Goal: Task Accomplishment & Management: Manage account settings

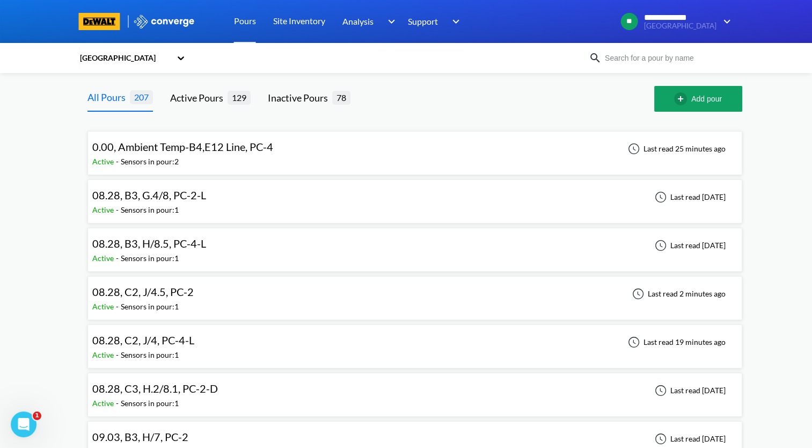
click at [176, 295] on span "08.28, C2, J/4.5, PC-2" at bounding box center [142, 291] width 101 height 13
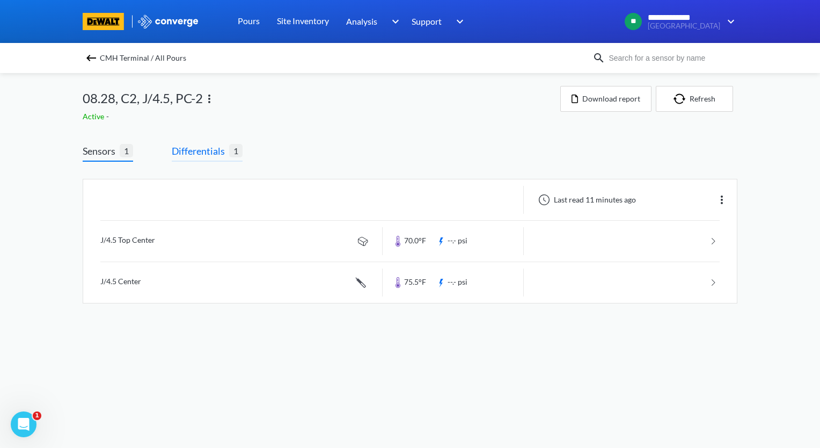
click at [206, 152] on span "Differentials" at bounding box center [200, 150] width 57 height 15
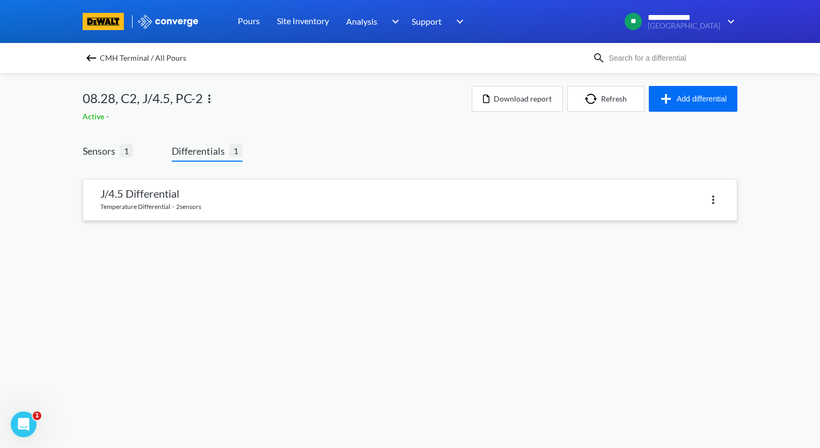
click at [192, 193] on link at bounding box center [410, 199] width 654 height 41
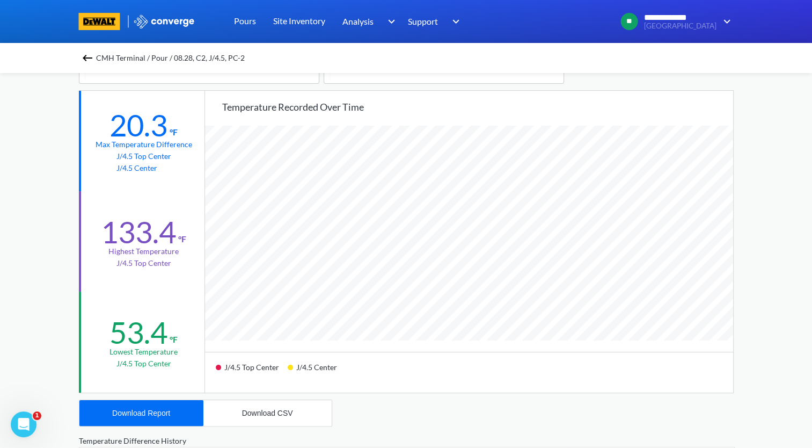
scroll to position [54, 0]
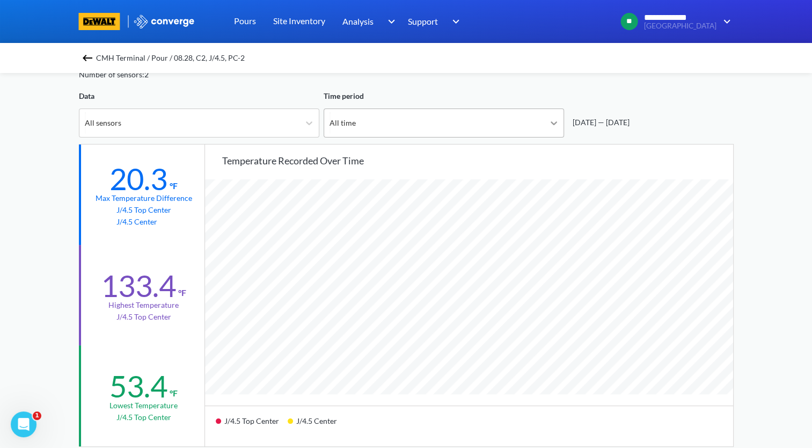
click at [558, 130] on div at bounding box center [553, 122] width 19 height 19
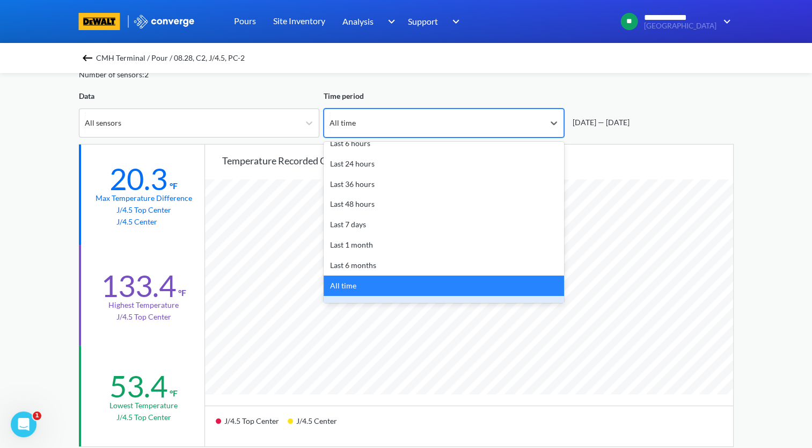
scroll to position [47, 0]
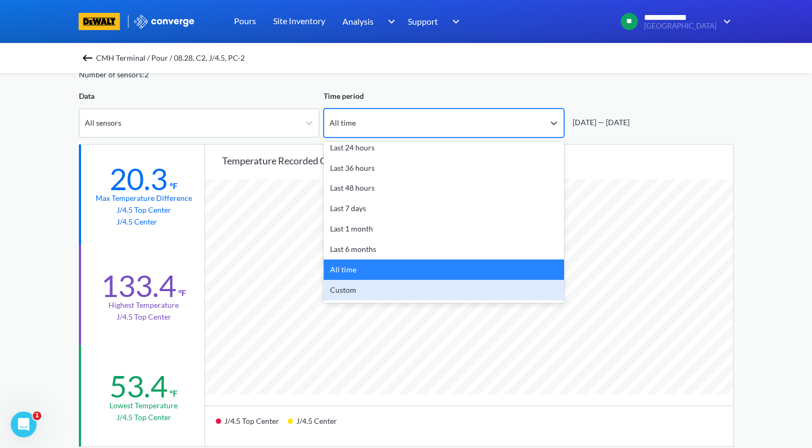
click at [408, 288] on div "Custom" at bounding box center [444, 290] width 240 height 20
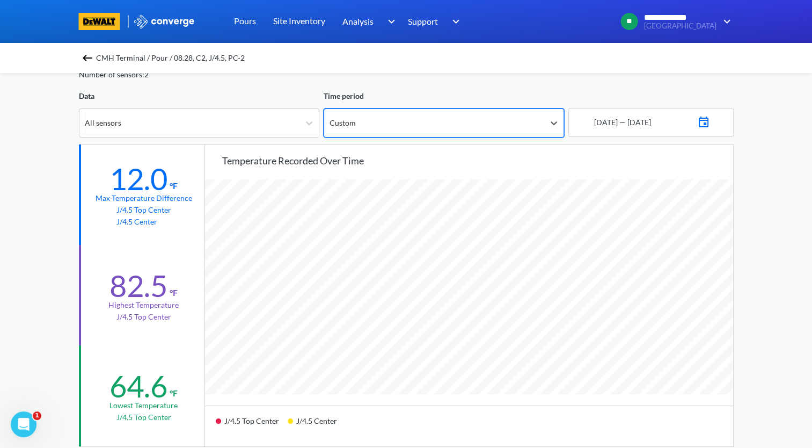
scroll to position [899, 812]
click at [710, 121] on img at bounding box center [703, 120] width 13 height 15
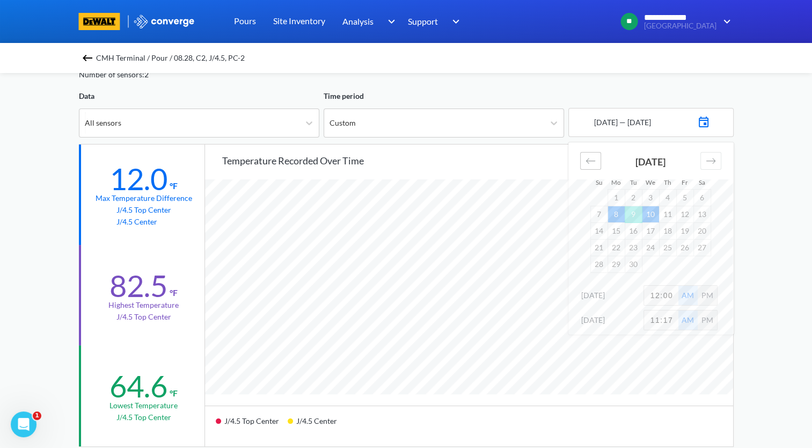
click at [590, 159] on icon "Move backward to switch to the previous month." at bounding box center [591, 161] width 10 height 10
click at [670, 266] on td "28" at bounding box center [667, 263] width 17 height 17
click at [707, 160] on icon "Move forward to switch to the next month." at bounding box center [710, 160] width 9 height 5
click at [667, 199] on td "4" at bounding box center [667, 197] width 17 height 17
drag, startPoint x: 672, startPoint y: 297, endPoint x: 623, endPoint y: 297, distance: 48.8
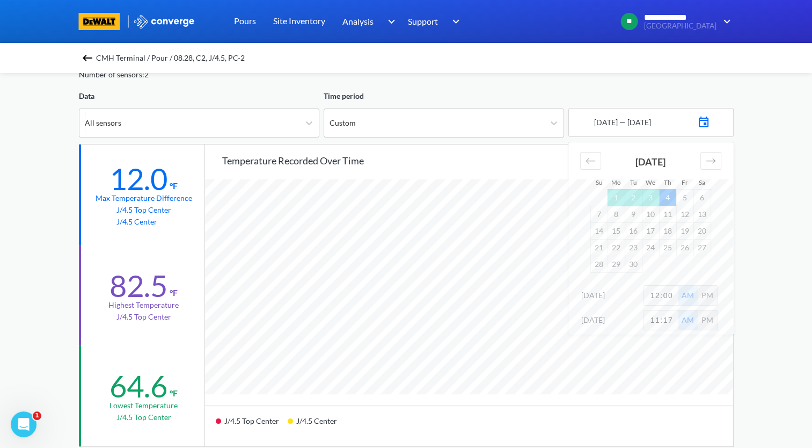
click at [623, 297] on div "[DATE] 12:00 AM PM" at bounding box center [650, 297] width 165 height 25
type input "2"
click at [781, 289] on div "**********" at bounding box center [406, 396] width 812 height 900
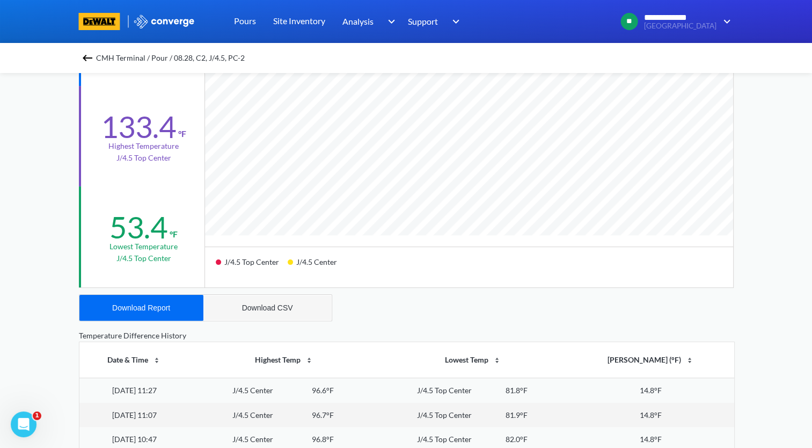
scroll to position [215, 0]
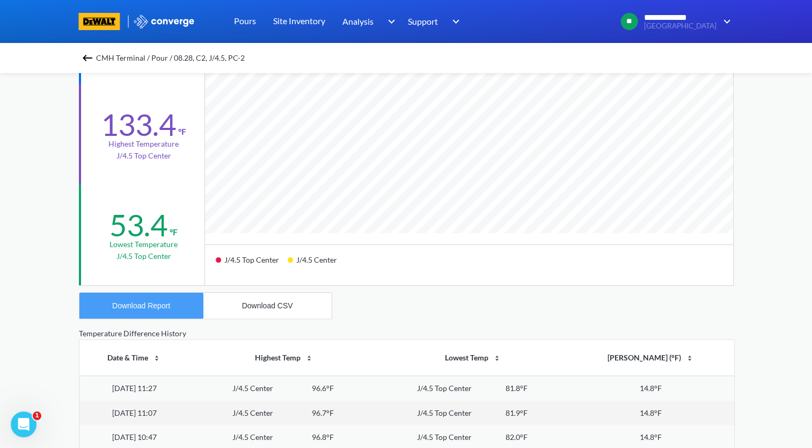
click at [169, 306] on div "Download Report" at bounding box center [141, 305] width 58 height 9
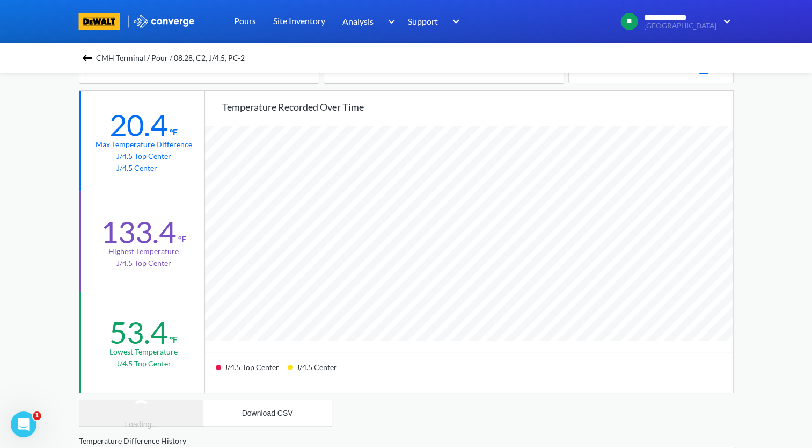
scroll to position [107, 0]
click at [26, 147] on div "**********" at bounding box center [406, 343] width 812 height 900
click at [769, 181] on div "**********" at bounding box center [406, 343] width 812 height 900
click at [38, 261] on div "**********" at bounding box center [406, 343] width 812 height 900
click at [86, 56] on img at bounding box center [87, 58] width 13 height 13
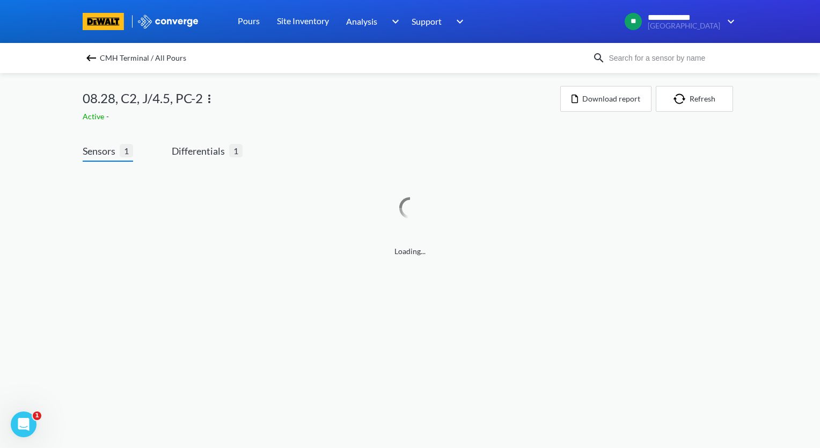
click at [210, 99] on img at bounding box center [209, 98] width 13 height 13
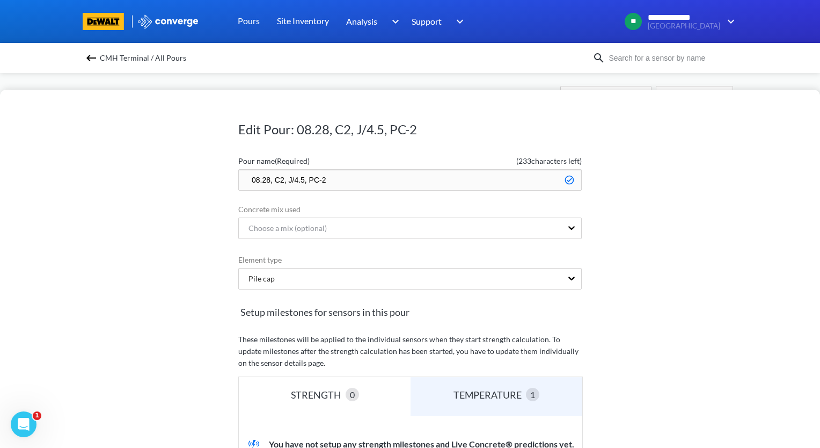
click at [243, 178] on input "08.28, C2, J/4.5, PC-2" at bounding box center [410, 179] width 344 height 21
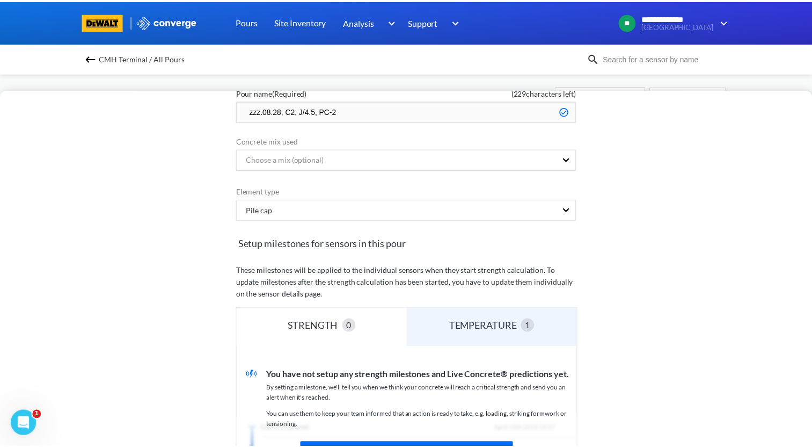
scroll to position [215, 0]
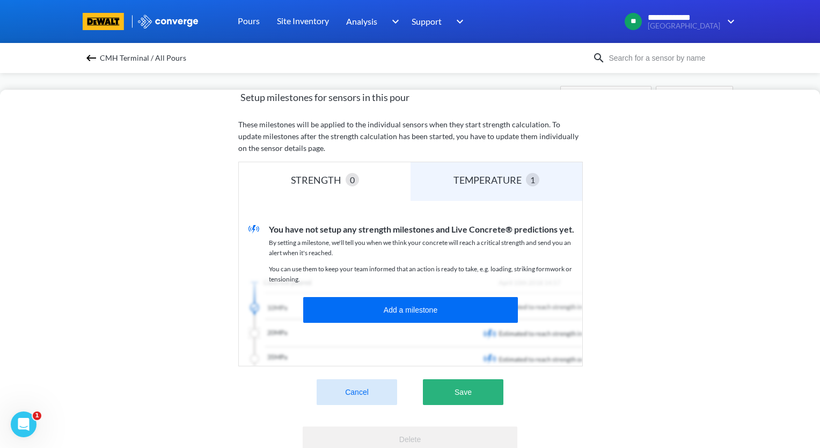
type input "zzz.08.28, C2, J/4.5, PC-2"
click at [463, 389] on button "Save" at bounding box center [463, 392] width 81 height 26
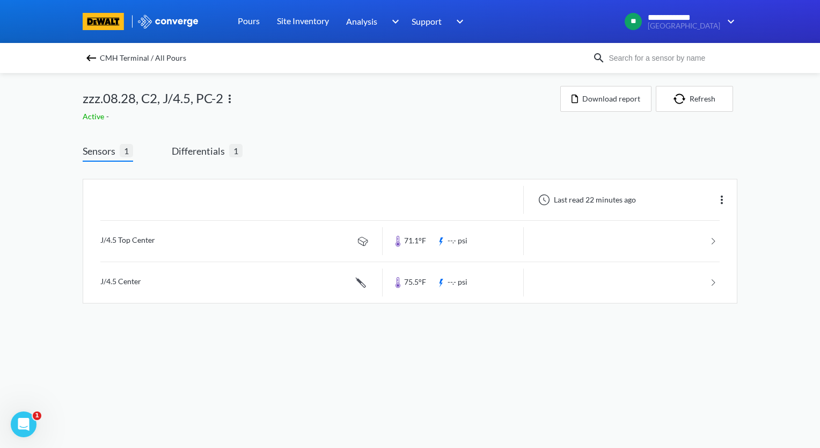
click at [90, 60] on img at bounding box center [91, 58] width 13 height 13
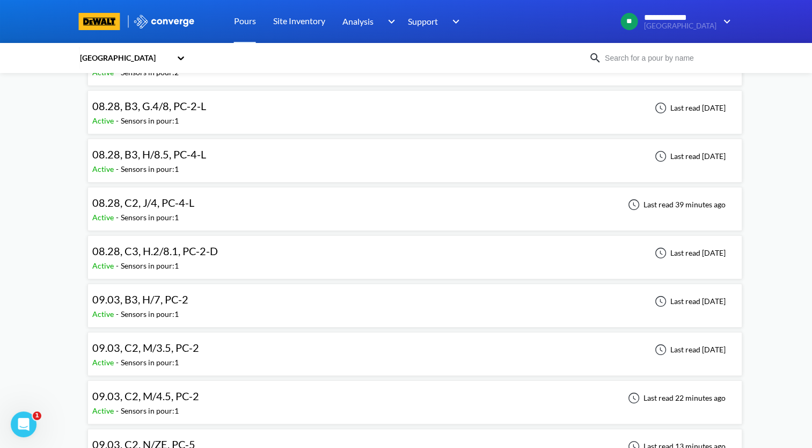
scroll to position [107, 0]
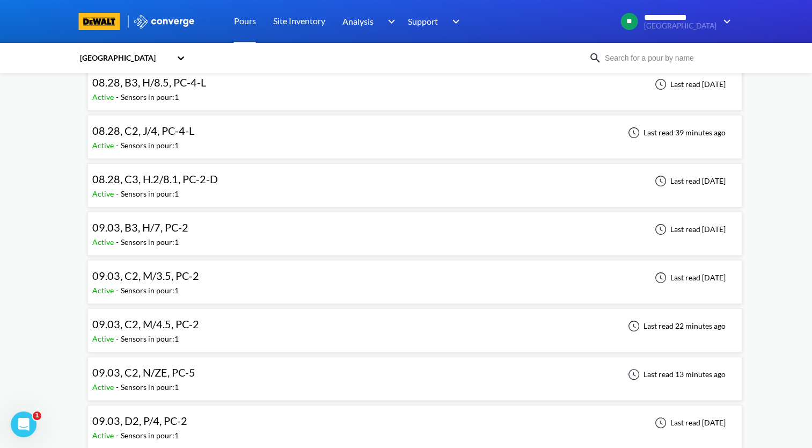
click at [197, 327] on div "09.03, C2, M/4.5, PC-2" at bounding box center [148, 324] width 112 height 17
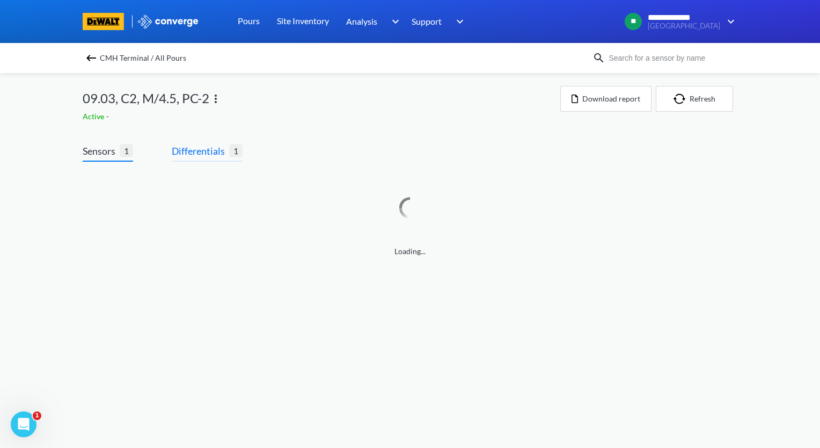
click at [209, 149] on span "Differentials" at bounding box center [200, 150] width 57 height 15
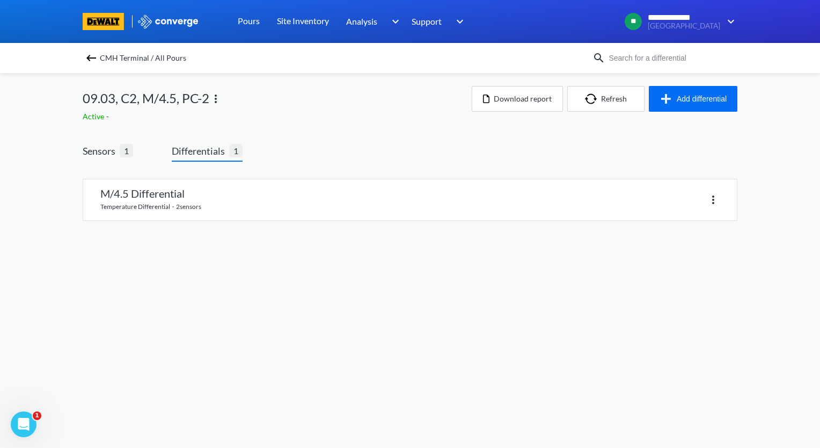
click at [244, 222] on div "M/4.5 Differential temperature differential · 2 sensors" at bounding box center [410, 206] width 655 height 72
click at [260, 211] on link at bounding box center [410, 199] width 654 height 41
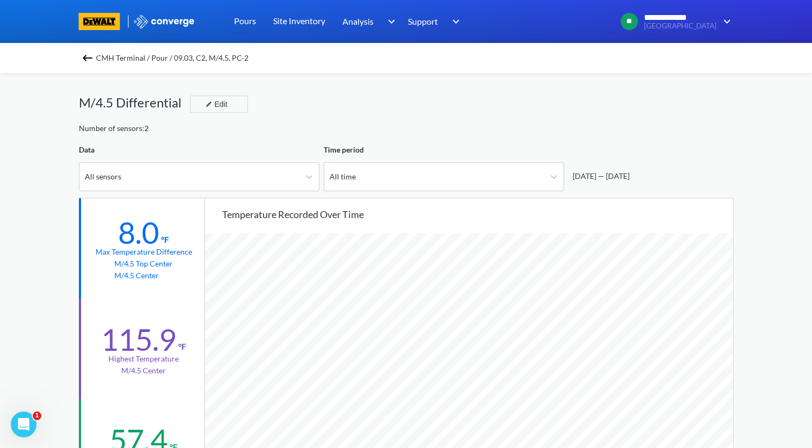
scroll to position [899, 812]
click at [94, 61] on img at bounding box center [87, 58] width 13 height 13
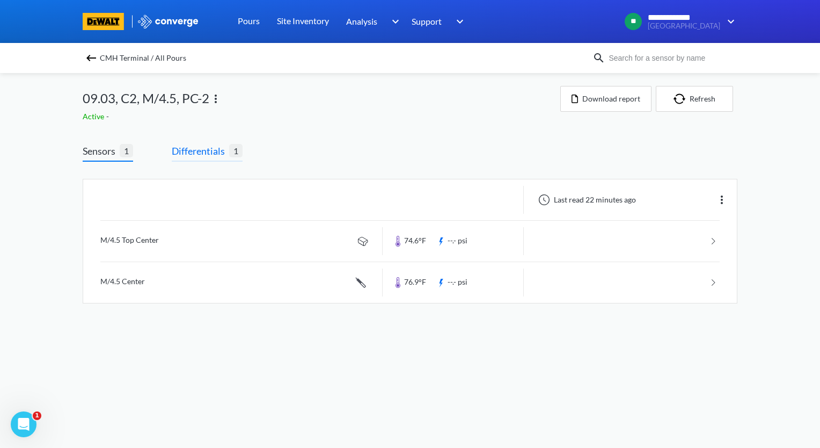
click at [200, 151] on span "Differentials" at bounding box center [200, 150] width 57 height 15
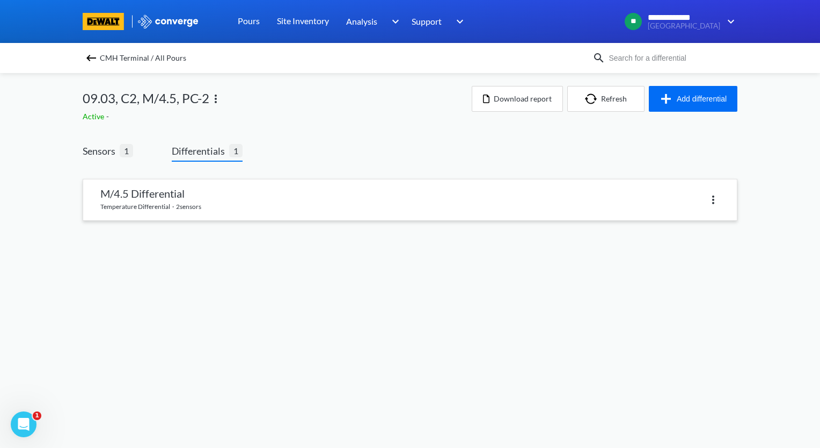
click at [211, 205] on link at bounding box center [410, 199] width 654 height 41
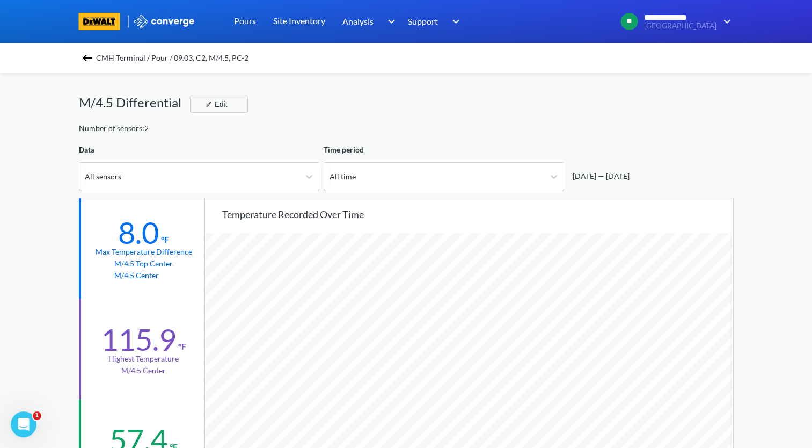
scroll to position [161, 0]
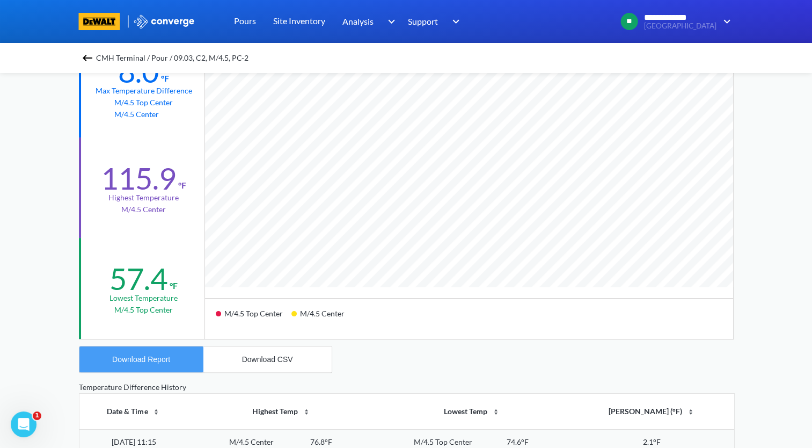
click at [163, 363] on div "Download Report" at bounding box center [141, 359] width 58 height 9
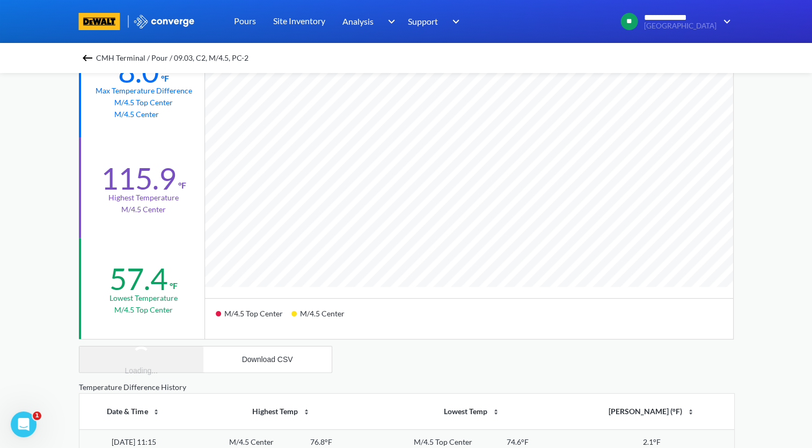
scroll to position [54, 0]
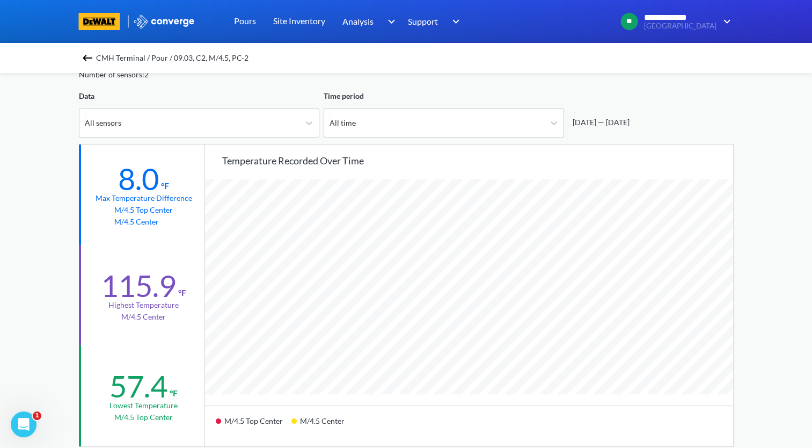
click at [86, 57] on img at bounding box center [87, 58] width 13 height 13
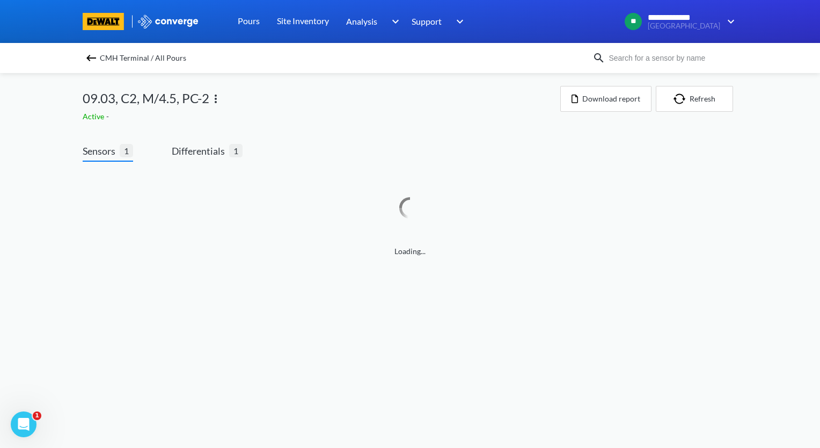
click at [218, 100] on img at bounding box center [215, 98] width 13 height 13
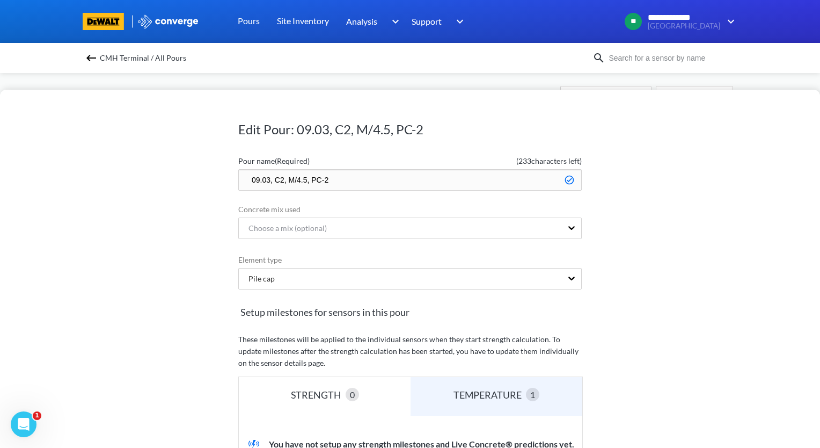
click at [246, 182] on input "09.03, C2, M/4.5, PC-2" at bounding box center [410, 179] width 344 height 21
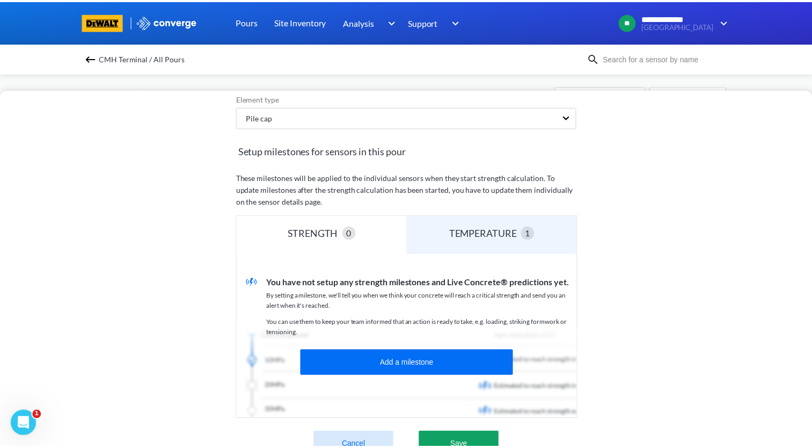
scroll to position [215, 0]
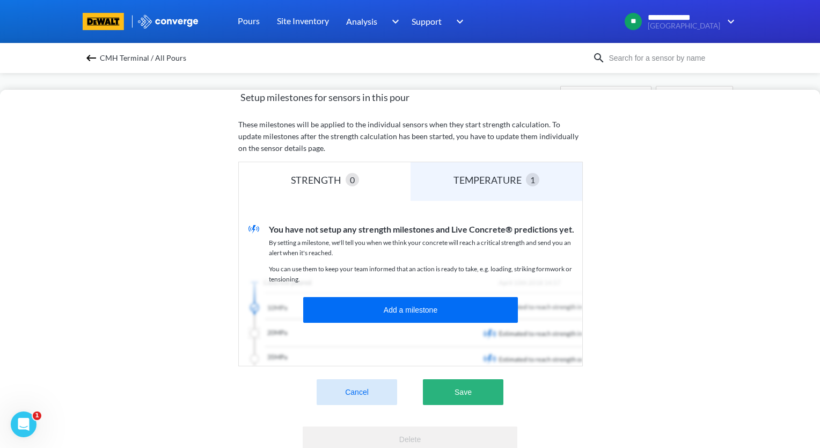
type input "zzz.09.03, C2, M/4.5, PC-2"
click at [487, 389] on button "Save" at bounding box center [463, 392] width 81 height 26
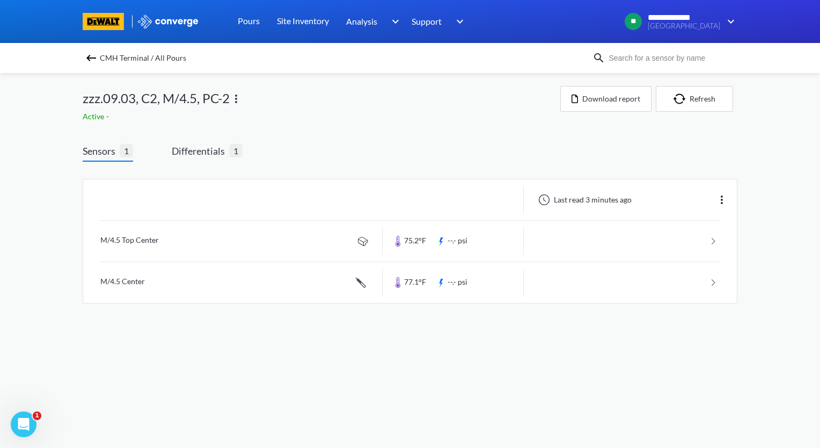
click at [88, 57] on img at bounding box center [91, 58] width 13 height 13
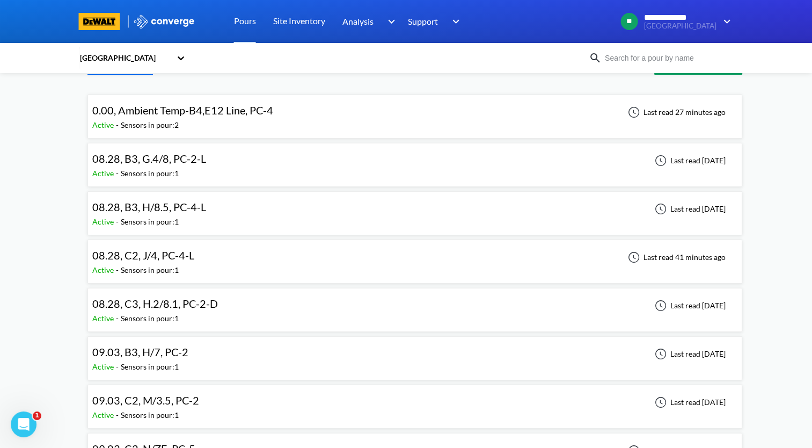
scroll to position [54, 0]
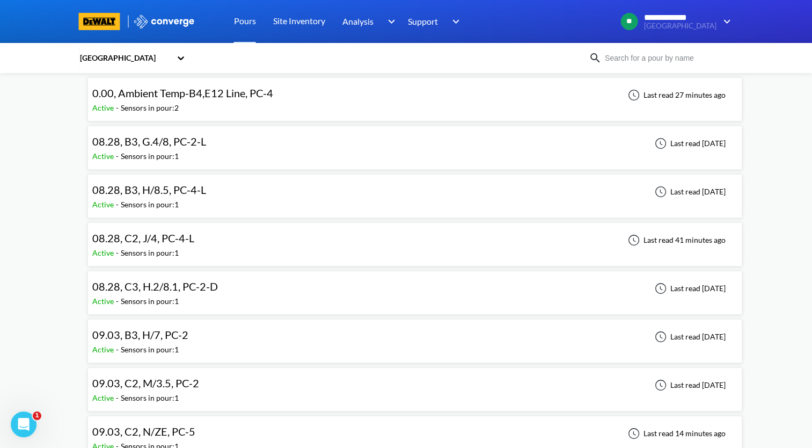
click at [217, 244] on div "08.28, C2, J/4, PC-4-L Active - Sensors in pour: 1 Last read 41 minutes ago" at bounding box center [414, 244] width 645 height 34
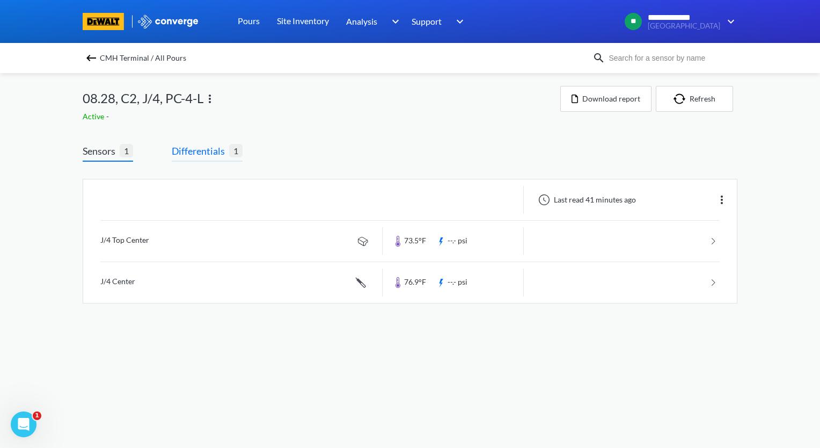
click at [196, 147] on span "Differentials" at bounding box center [200, 150] width 57 height 15
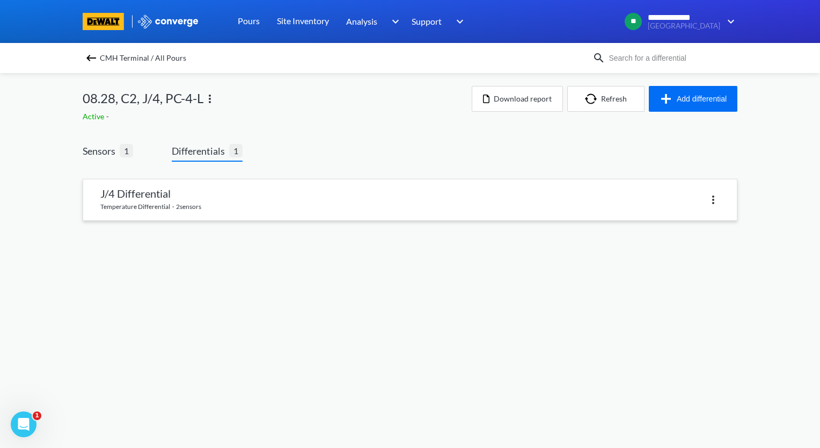
click at [213, 202] on link at bounding box center [410, 199] width 654 height 41
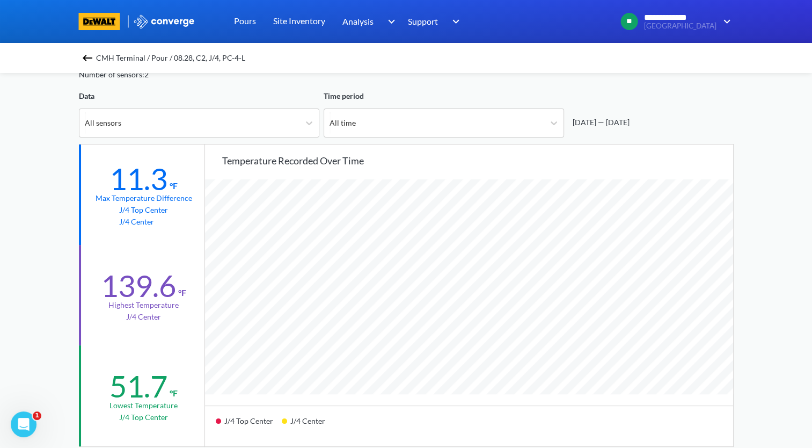
scroll to position [899, 812]
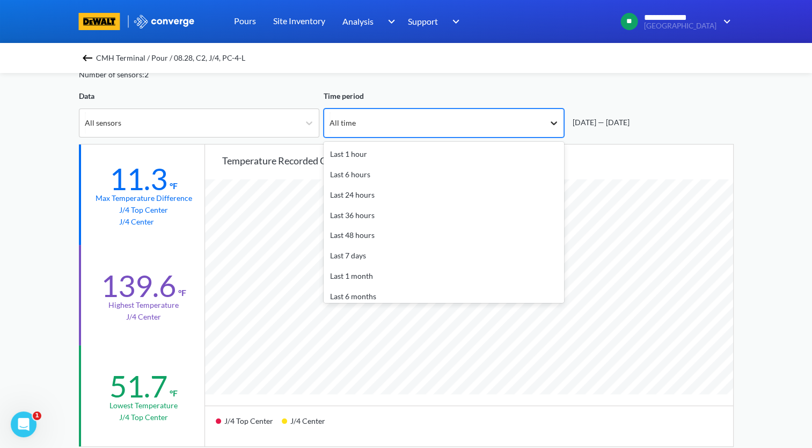
click at [553, 125] on icon at bounding box center [554, 123] width 11 height 11
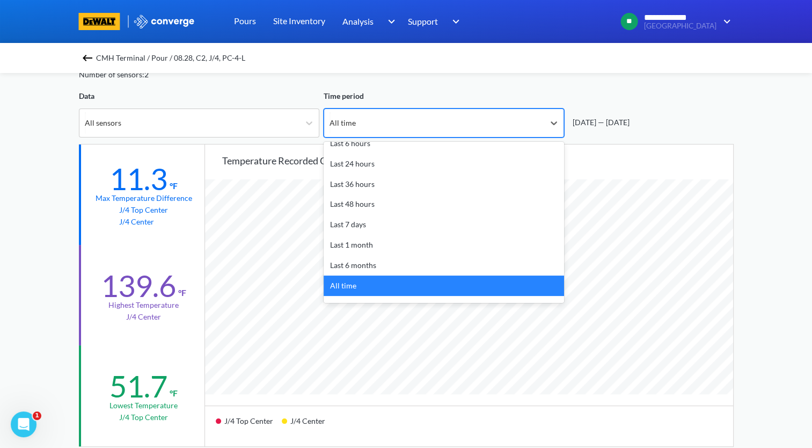
scroll to position [47, 0]
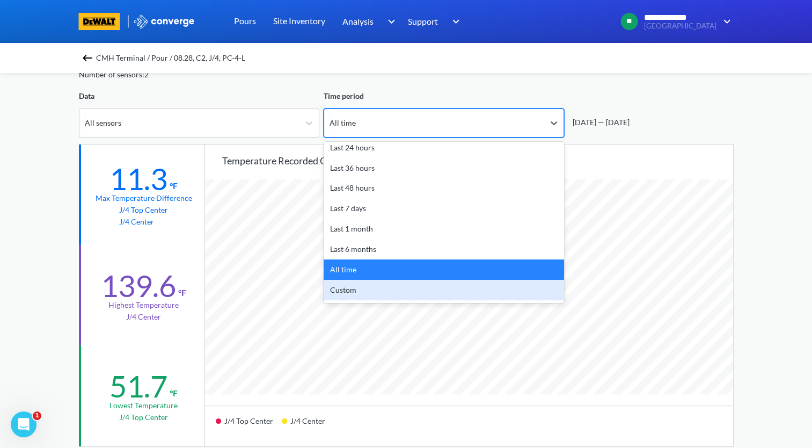
click at [447, 290] on div "Custom" at bounding box center [444, 290] width 240 height 20
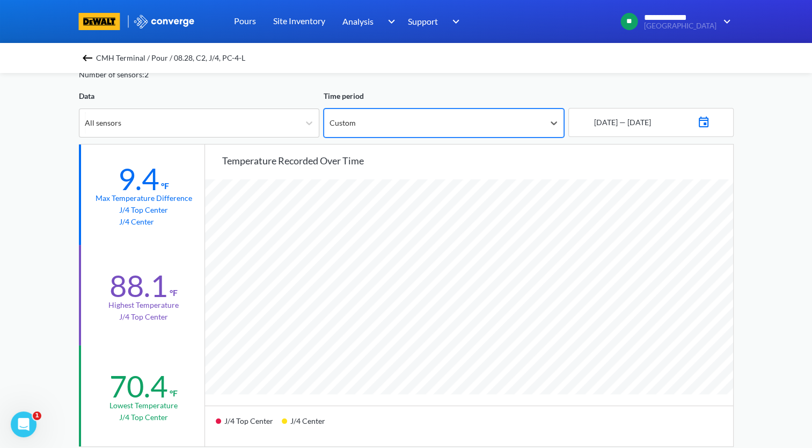
scroll to position [899, 812]
click at [710, 123] on img at bounding box center [703, 120] width 13 height 15
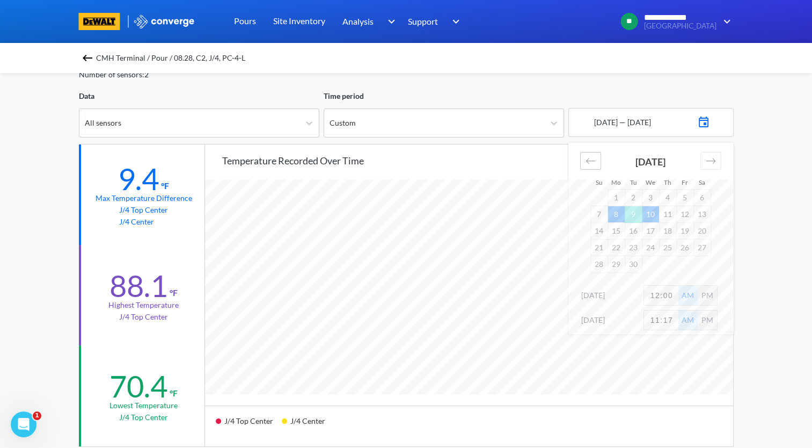
click at [587, 160] on icon "Move backward to switch to the previous month." at bounding box center [590, 160] width 9 height 5
click at [668, 265] on td "28" at bounding box center [667, 263] width 17 height 17
click at [709, 152] on div "Move forward to switch to the next month." at bounding box center [710, 161] width 21 height 18
click at [671, 200] on td "4" at bounding box center [667, 197] width 17 height 17
drag, startPoint x: 674, startPoint y: 295, endPoint x: 636, endPoint y: 297, distance: 38.1
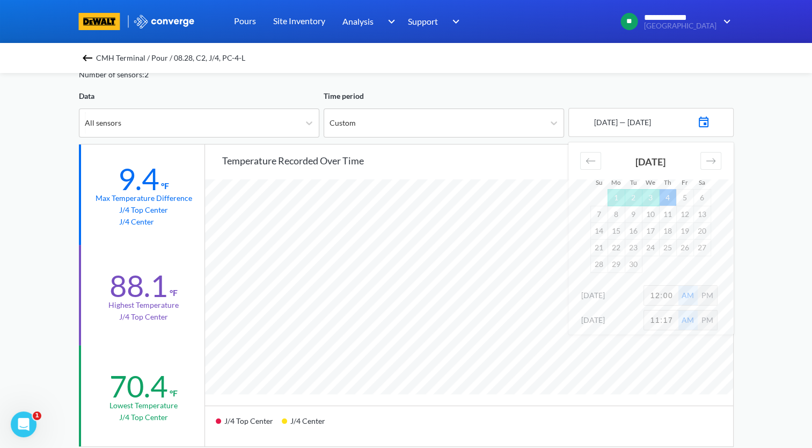
click at [636, 297] on div "[DATE] 12:00 AM PM" at bounding box center [650, 297] width 165 height 25
type input "2"
click at [765, 279] on div "**********" at bounding box center [406, 396] width 812 height 900
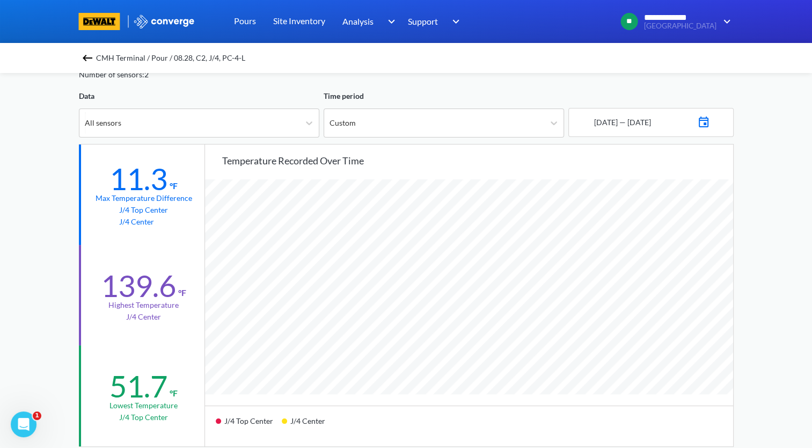
scroll to position [107, 0]
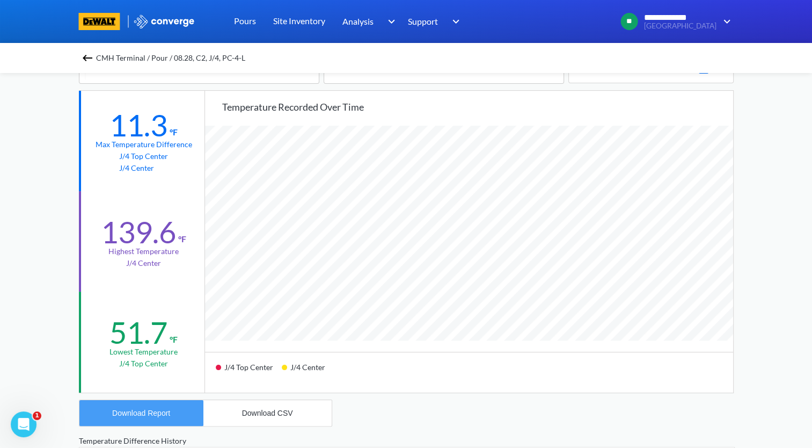
click at [141, 418] on button "Download Report" at bounding box center [141, 413] width 124 height 26
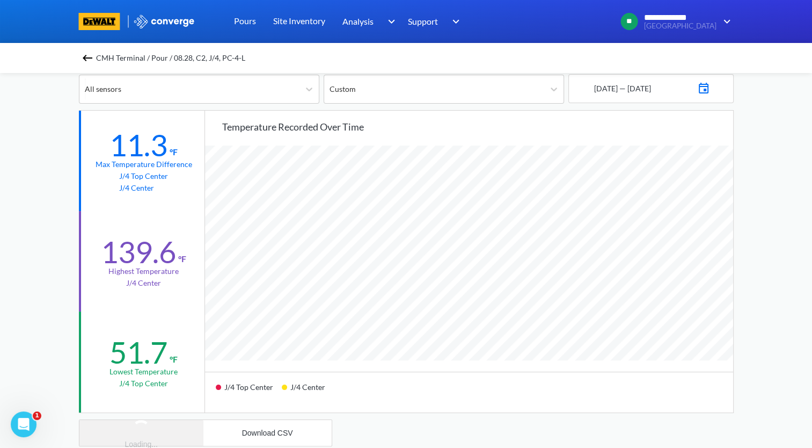
scroll to position [54, 0]
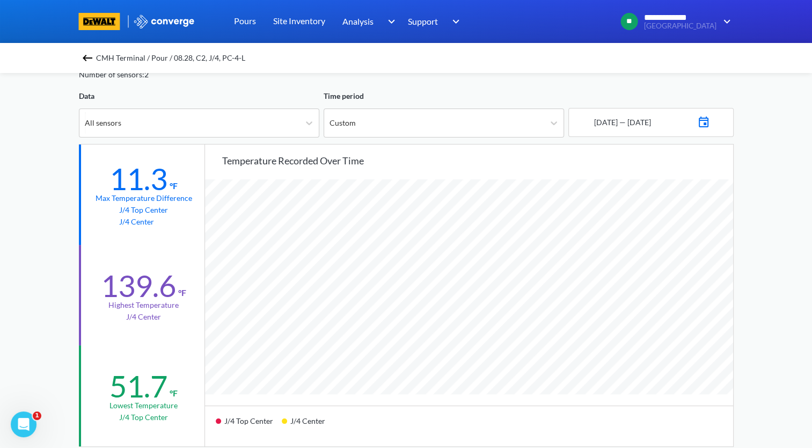
click at [90, 56] on img at bounding box center [87, 58] width 13 height 13
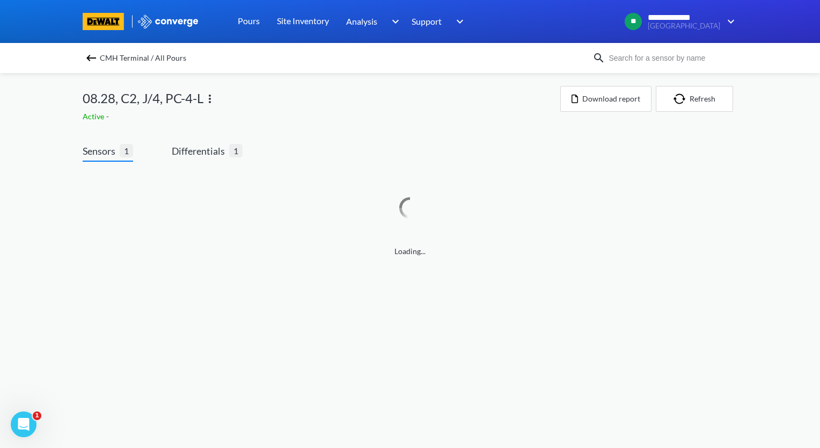
click at [211, 103] on img at bounding box center [209, 98] width 13 height 13
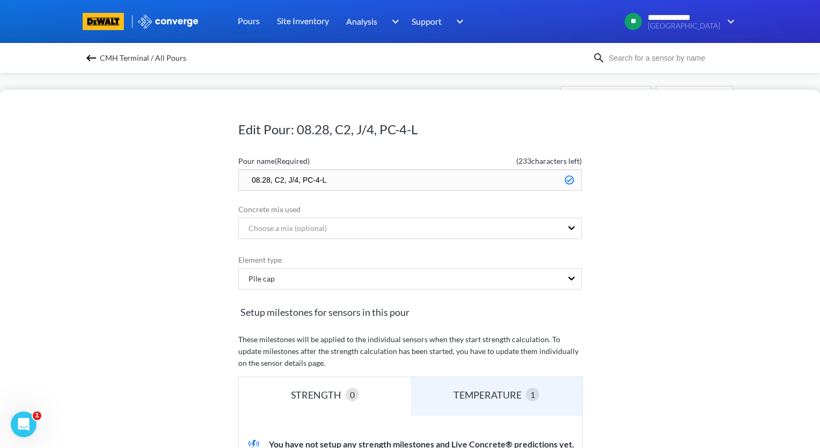
click at [246, 182] on input "08.28, C2, J/4, PC-4-L" at bounding box center [410, 179] width 344 height 21
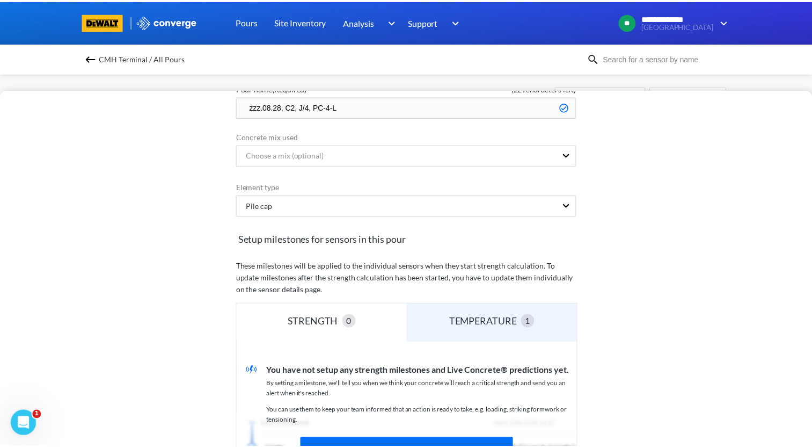
scroll to position [215, 0]
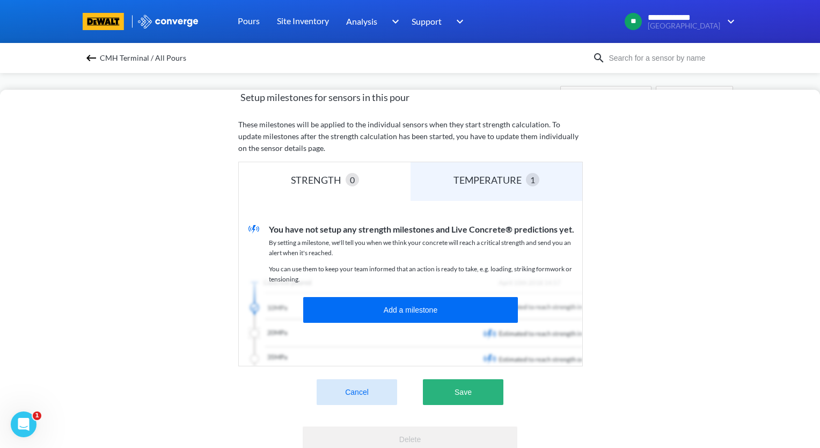
type input "zzz.08.28, C2, J/4, PC-4-L"
click at [468, 399] on button "Save" at bounding box center [463, 392] width 81 height 26
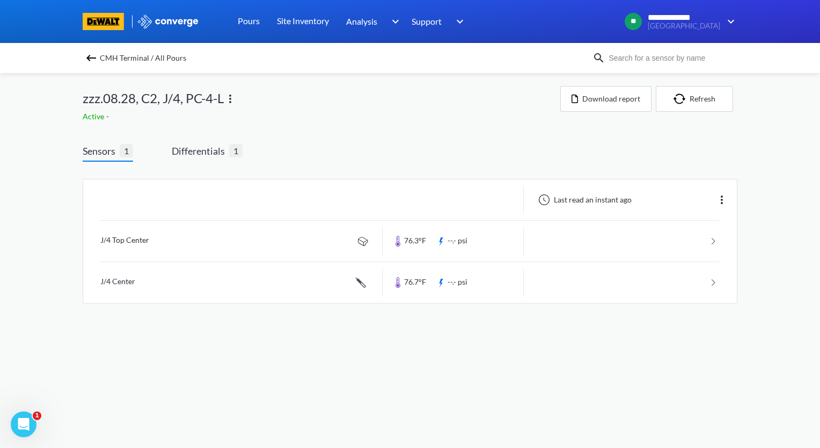
click at [90, 57] on img at bounding box center [91, 58] width 13 height 13
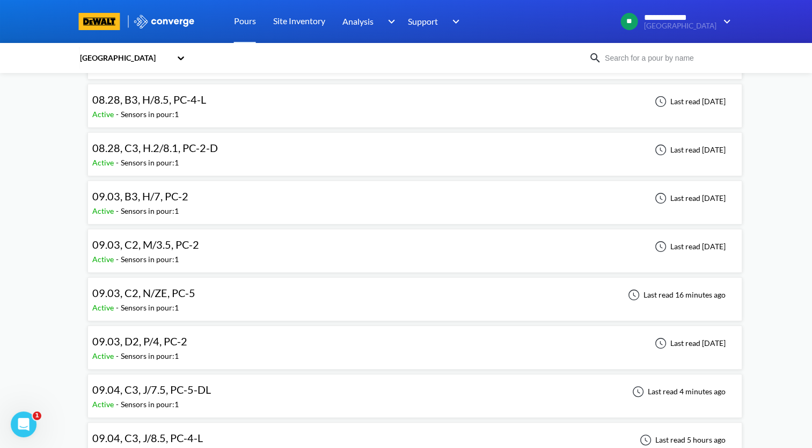
scroll to position [161, 0]
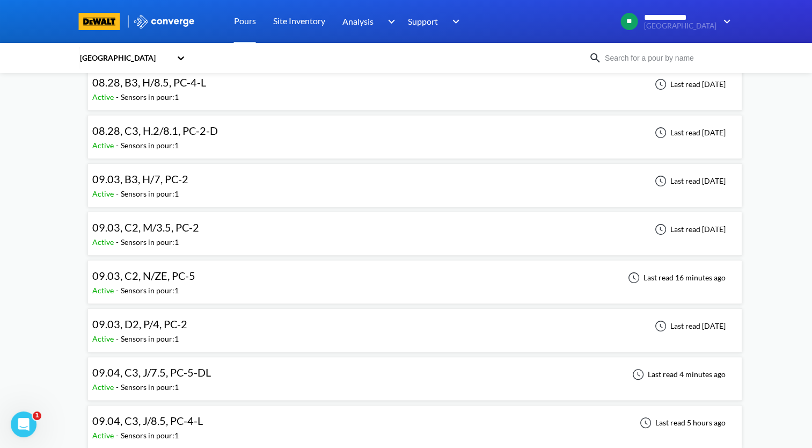
click at [201, 279] on div "09.03, C2, N/ZE, PC-5 Active - Sensors in pour: 1 Last read 16 minutes ago" at bounding box center [414, 282] width 645 height 34
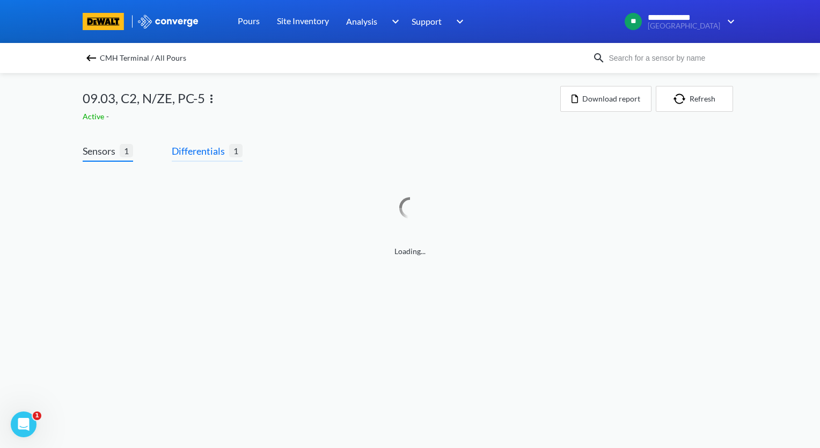
click at [200, 148] on span "Differentials" at bounding box center [200, 150] width 57 height 15
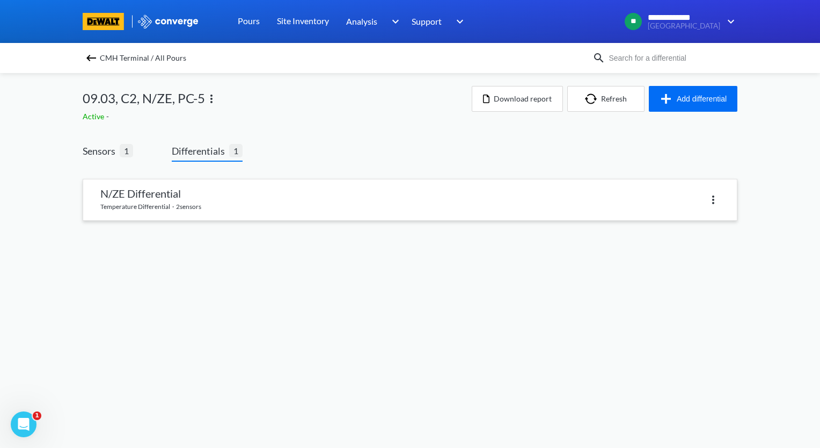
click at [202, 198] on link at bounding box center [410, 199] width 654 height 41
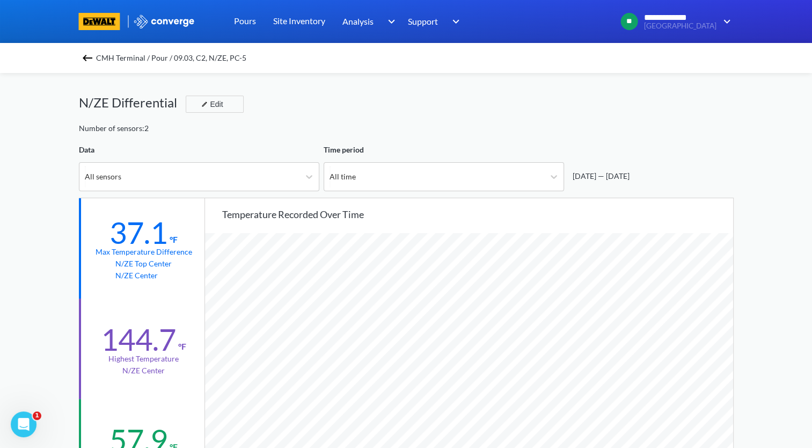
scroll to position [54, 0]
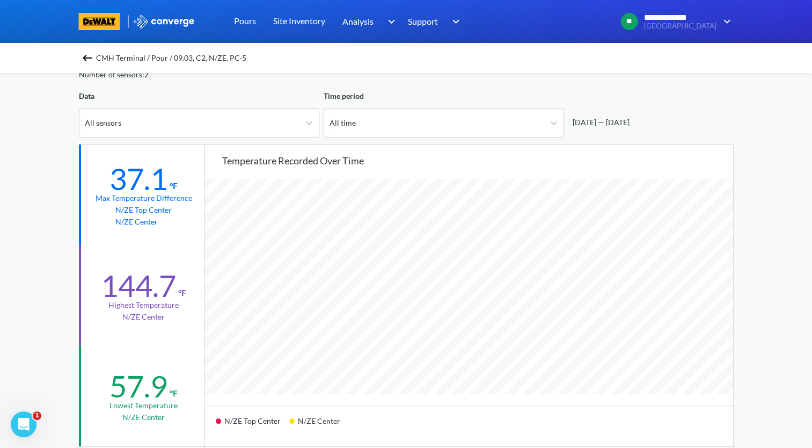
click at [89, 59] on img at bounding box center [87, 58] width 13 height 13
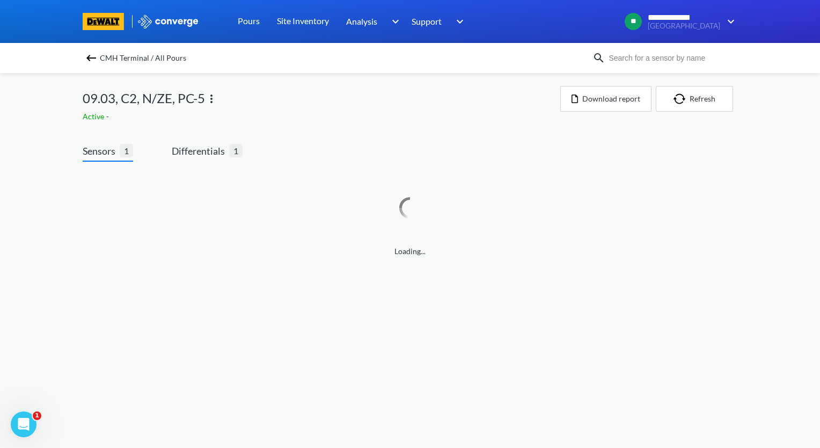
click at [210, 102] on img at bounding box center [211, 98] width 13 height 13
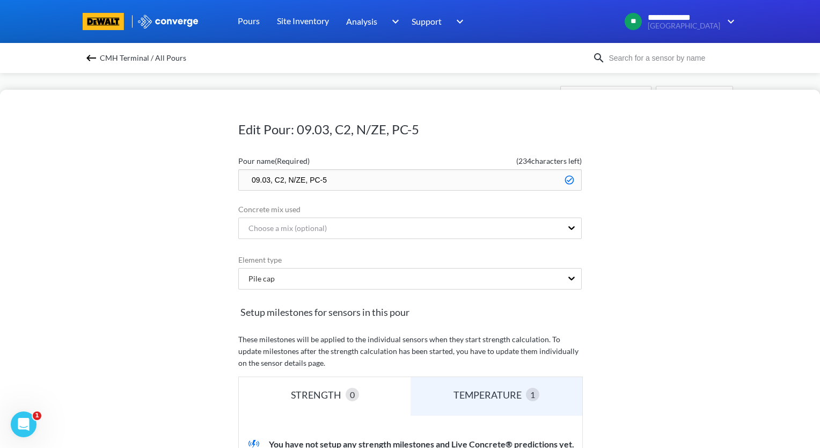
click at [240, 175] on input "09.03, C2, N/ZE, PC-5" at bounding box center [410, 179] width 344 height 21
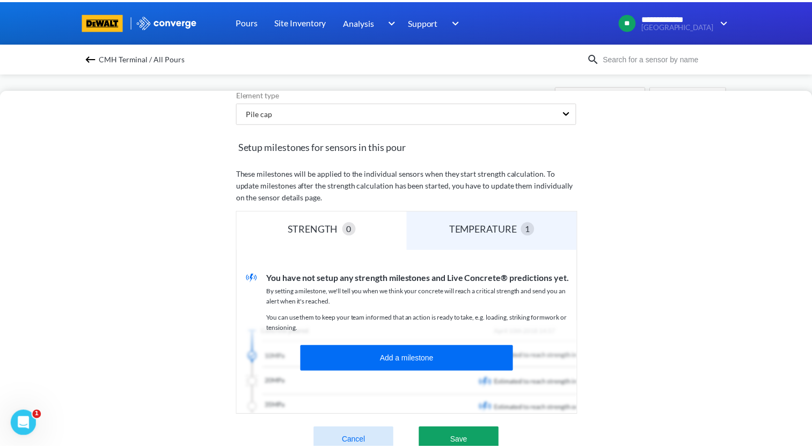
scroll to position [266, 0]
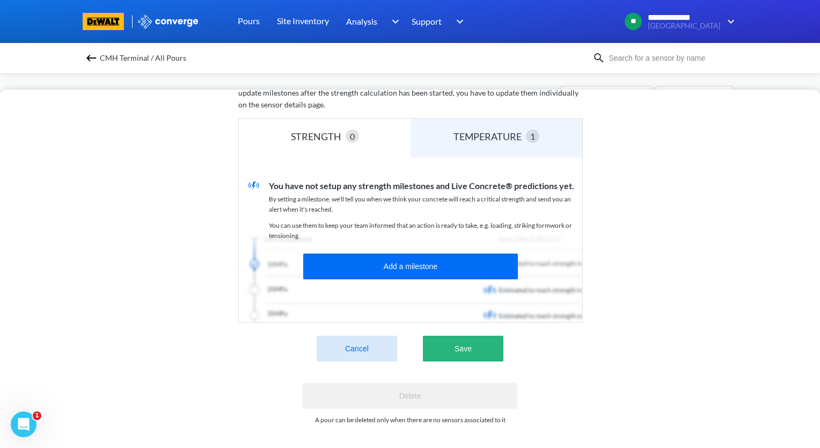
type input "Data No Good...09.03, C2, N/ZE, PC-5"
click at [454, 347] on button "Save" at bounding box center [463, 348] width 81 height 26
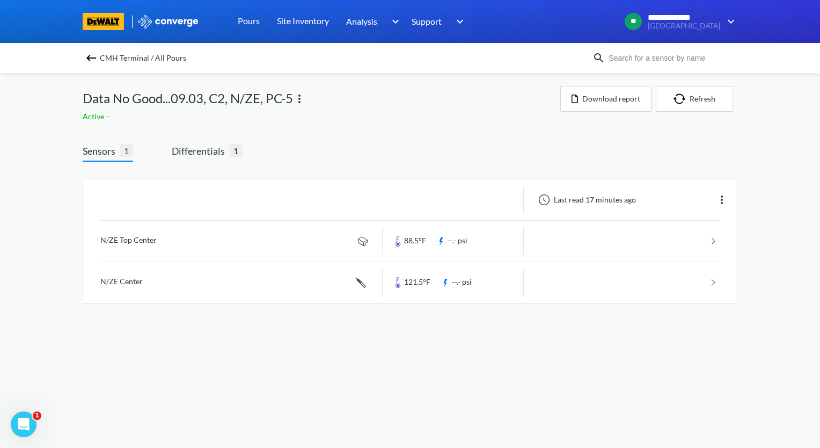
click at [90, 58] on img at bounding box center [91, 58] width 13 height 13
